Goal: Information Seeking & Learning: Find contact information

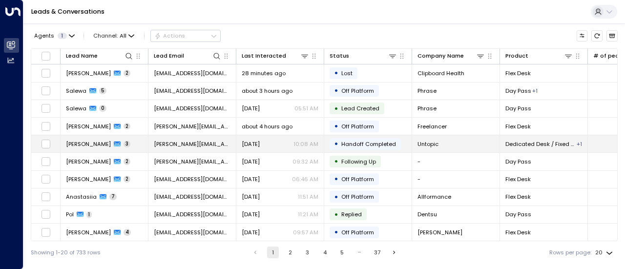
click at [77, 138] on td "[PERSON_NAME] 3" at bounding box center [105, 143] width 88 height 17
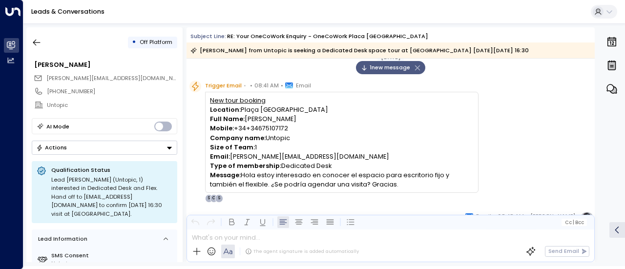
scroll to position [14, 0]
click at [38, 42] on icon "button" at bounding box center [37, 43] width 10 height 10
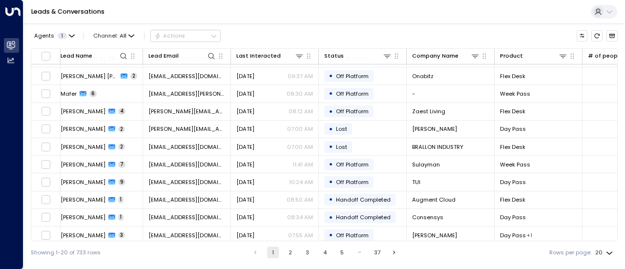
scroll to position [176, 5]
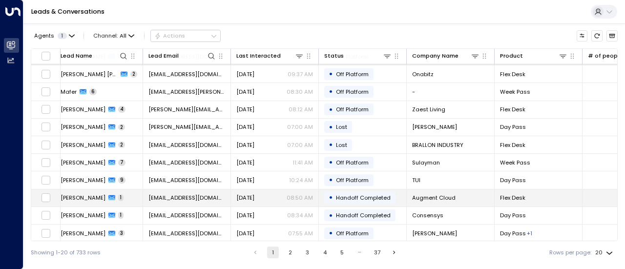
click at [78, 194] on span "[PERSON_NAME]" at bounding box center [83, 198] width 45 height 8
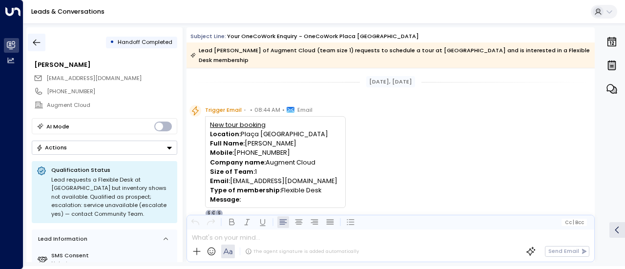
click at [39, 43] on icon "button" at bounding box center [37, 43] width 10 height 10
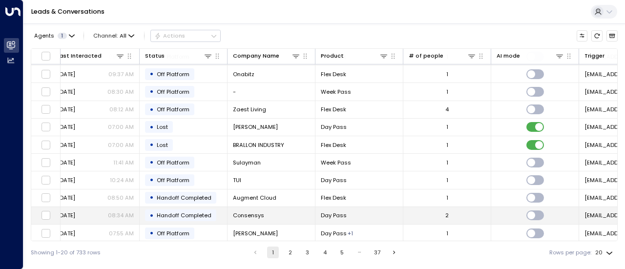
scroll to position [176, 0]
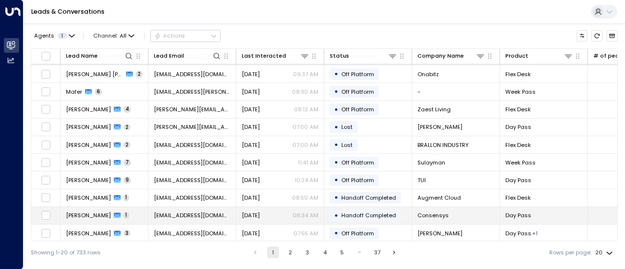
click at [67, 214] on span "[PERSON_NAME]" at bounding box center [88, 215] width 45 height 8
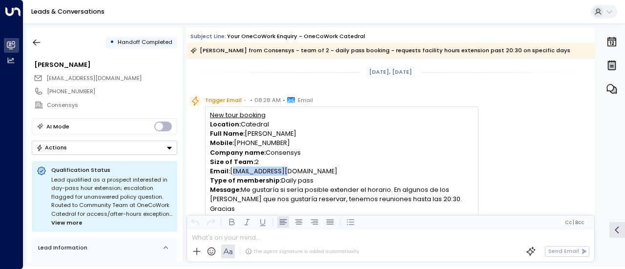
drag, startPoint x: 288, startPoint y: 173, endPoint x: 231, endPoint y: 173, distance: 57.1
click at [231, 173] on p "Email: [PERSON_NAME][EMAIL_ADDRESS][DOMAIN_NAME]" at bounding box center [341, 171] width 263 height 9
copy p "[EMAIL_ADDRESS][DOMAIN_NAME]"
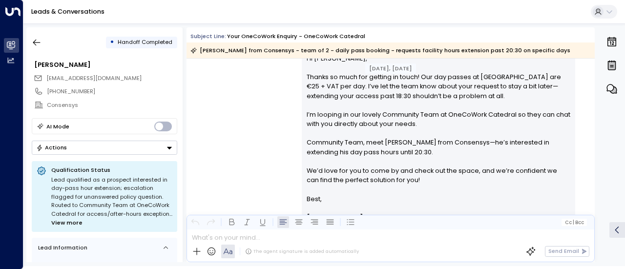
scroll to position [174, 0]
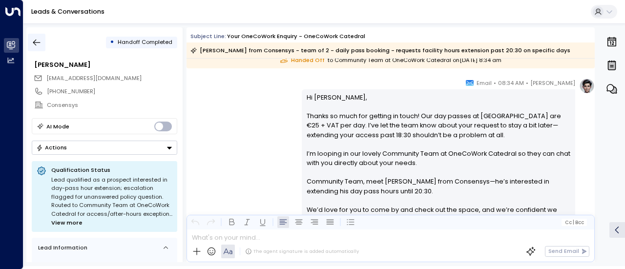
click at [32, 38] on icon "button" at bounding box center [37, 43] width 10 height 10
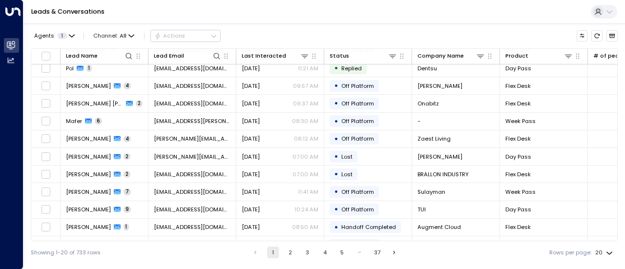
scroll to position [176, 0]
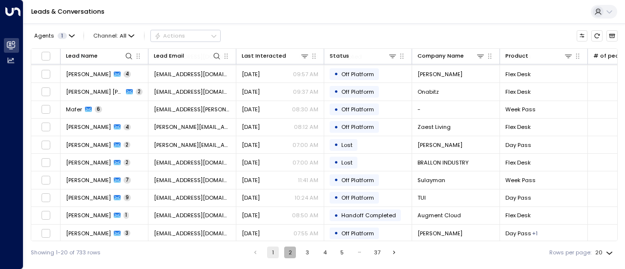
click at [291, 253] on button "2" at bounding box center [290, 253] width 12 height 12
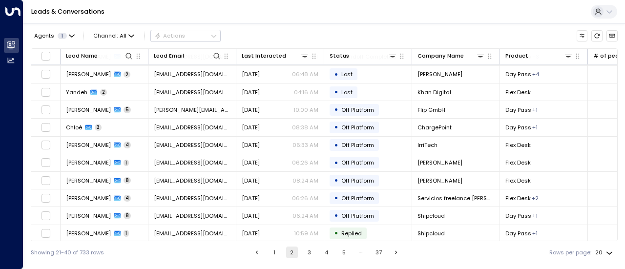
scroll to position [176, 0]
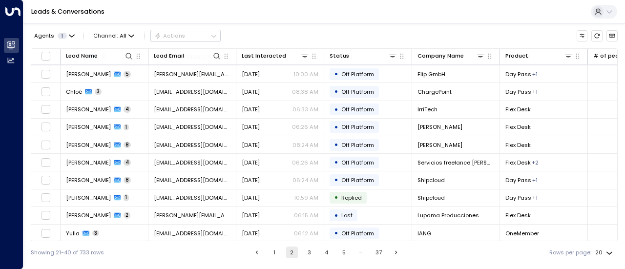
click at [303, 256] on li "3" at bounding box center [309, 253] width 13 height 12
click at [306, 255] on button "3" at bounding box center [309, 253] width 12 height 12
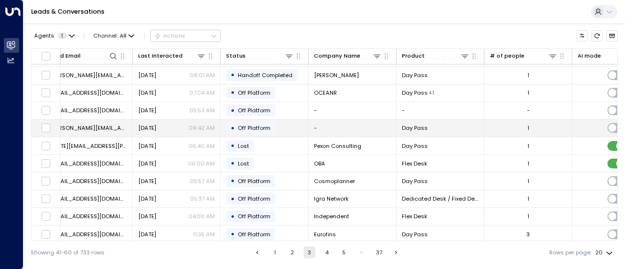
scroll to position [86, 0]
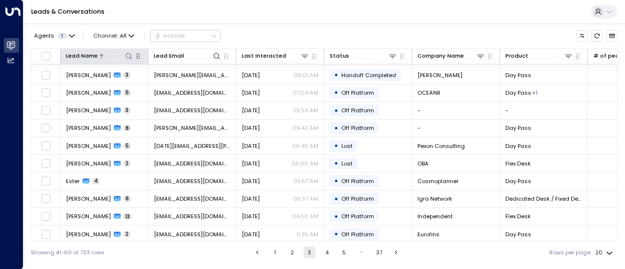
click at [127, 56] on icon at bounding box center [129, 56] width 8 height 8
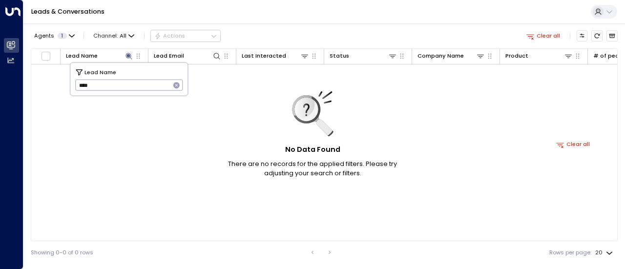
click at [120, 83] on input "****" at bounding box center [122, 85] width 95 height 16
type input "****"
